Goal: Task Accomplishment & Management: Manage account settings

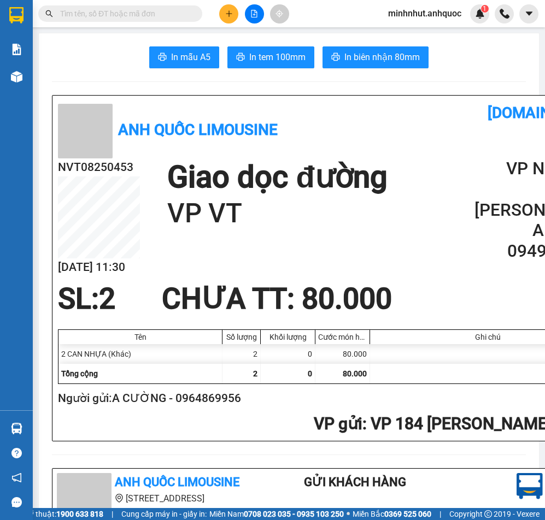
click at [447, 10] on span "minhnhut.anhquoc" at bounding box center [424, 14] width 91 height 14
click at [426, 33] on span "Đăng xuất" at bounding box center [429, 34] width 69 height 12
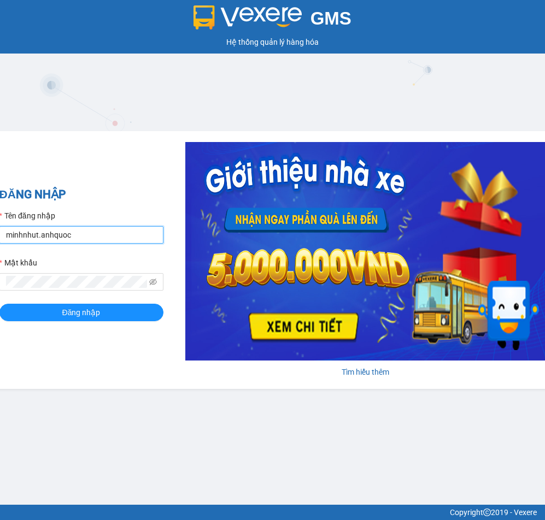
drag, startPoint x: 74, startPoint y: 235, endPoint x: 79, endPoint y: 243, distance: 9.8
click at [74, 235] on input "minhnhut.anhquoc" at bounding box center [81, 234] width 164 height 17
type input "quoctrung.anhquoc"
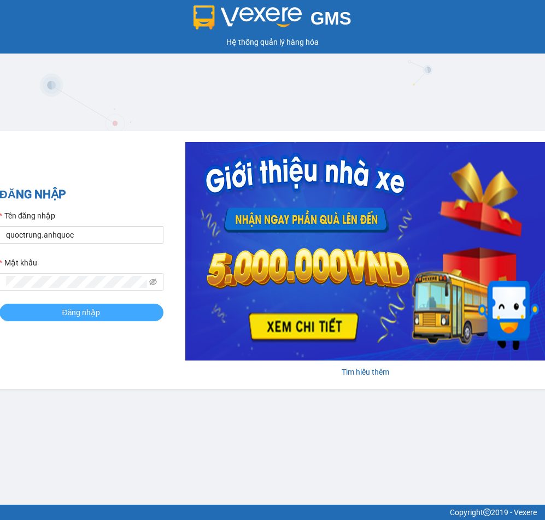
drag, startPoint x: 48, startPoint y: 315, endPoint x: 47, endPoint y: 303, distance: 12.6
click at [48, 316] on button "Đăng nhập" at bounding box center [81, 312] width 164 height 17
